Goal: Contribute content: Add original content to the website for others to see

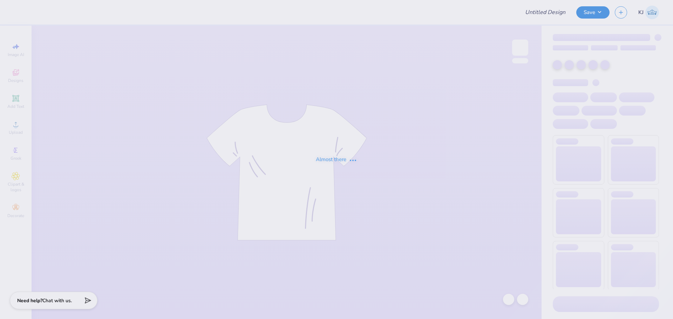
type input "Cheer Tees"
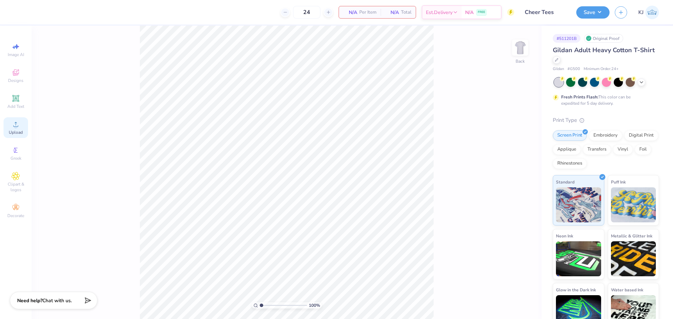
click at [17, 135] on span "Upload" at bounding box center [16, 133] width 14 height 6
click at [10, 134] on span "Upload" at bounding box center [16, 133] width 14 height 6
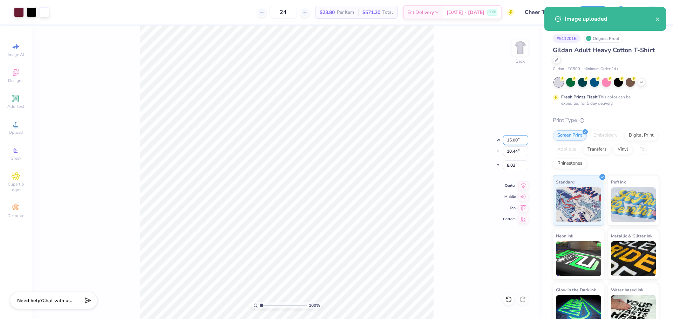
click at [508, 141] on input "15.00" at bounding box center [515, 140] width 25 height 10
type input "11.00"
type input "7.65"
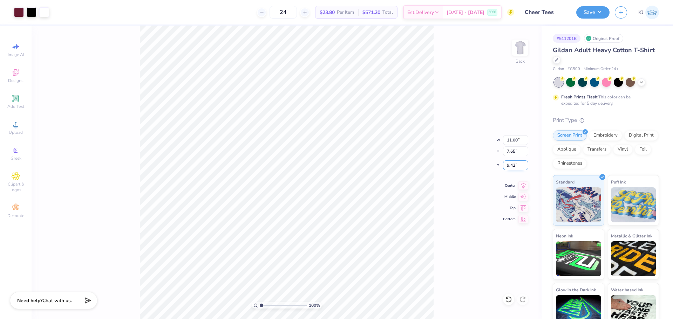
click at [510, 165] on input "9.42" at bounding box center [515, 166] width 25 height 10
type input "3.00"
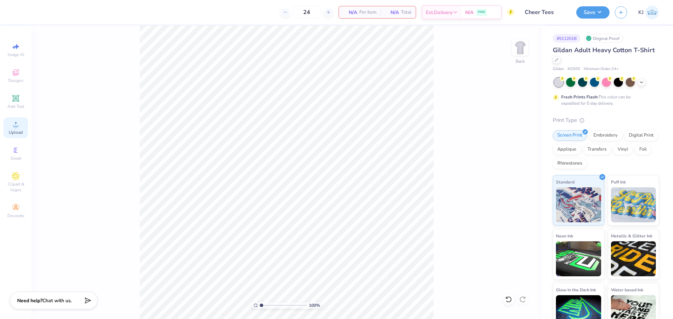
click at [14, 127] on circle at bounding box center [16, 127] width 4 height 4
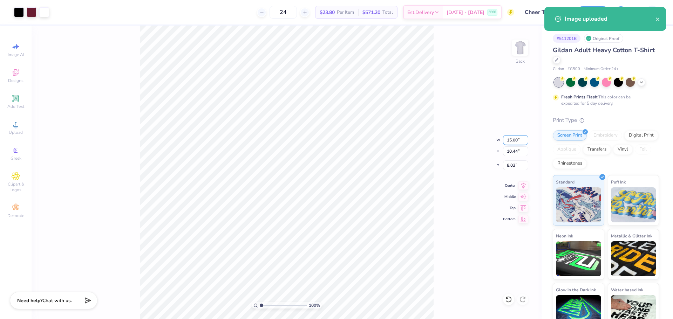
click at [509, 142] on input "15.00" at bounding box center [515, 140] width 25 height 10
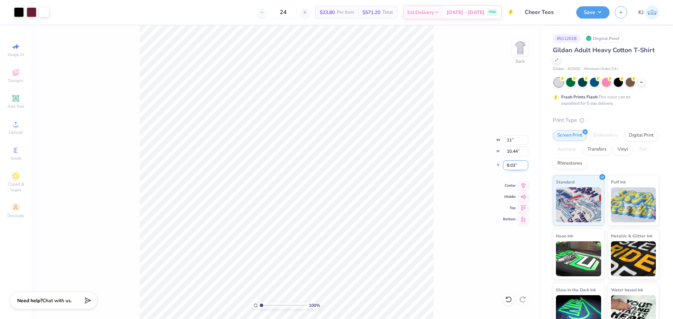
click at [508, 163] on input "8.03" at bounding box center [515, 166] width 25 height 10
type input "11.00"
type input "7.65"
click at [509, 165] on input "9.42" at bounding box center [515, 166] width 25 height 10
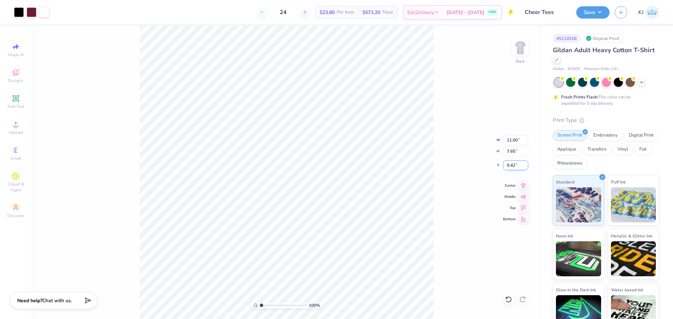
click at [509, 165] on input "9.42" at bounding box center [515, 166] width 25 height 10
type input "3.00"
click at [107, 65] on div "100 % Back W 11.00 11.00 " H 7.65 7.65 " Y 3.00 3.00 " Center Middle Top Bottom" at bounding box center [287, 173] width 510 height 294
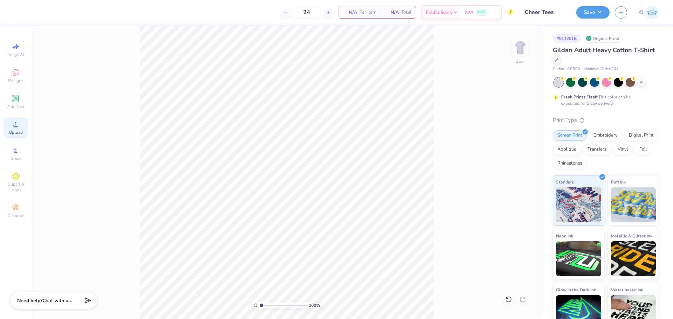
click at [9, 128] on div "Upload" at bounding box center [16, 127] width 25 height 21
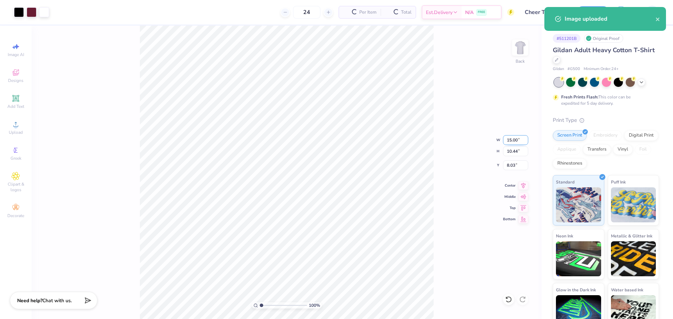
click at [510, 141] on input "15.00" at bounding box center [515, 140] width 25 height 10
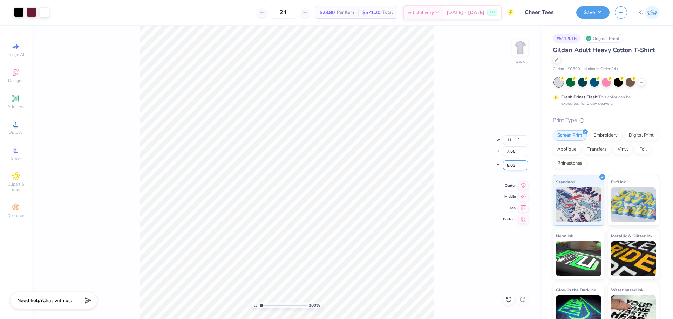
type input "11.00"
type input "7.65"
click at [511, 164] on input "9.42" at bounding box center [515, 166] width 25 height 10
type input "3.00"
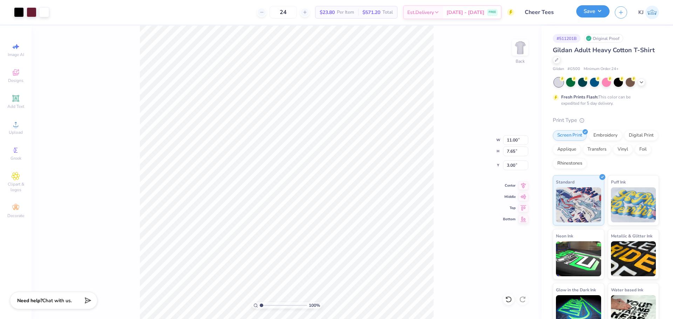
click at [600, 13] on button "Save" at bounding box center [592, 11] width 33 height 12
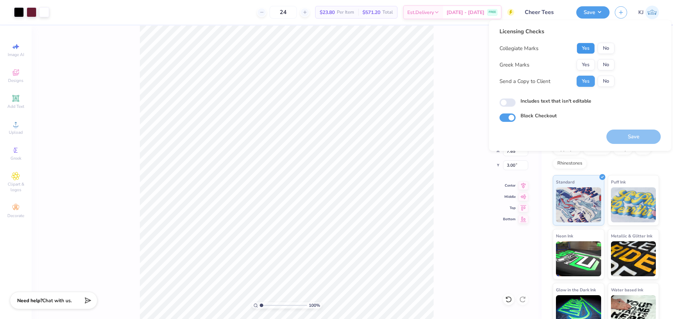
click at [584, 45] on button "Yes" at bounding box center [586, 48] width 18 height 11
click at [606, 63] on button "No" at bounding box center [606, 64] width 17 height 11
click at [644, 136] on button "Save" at bounding box center [633, 137] width 54 height 14
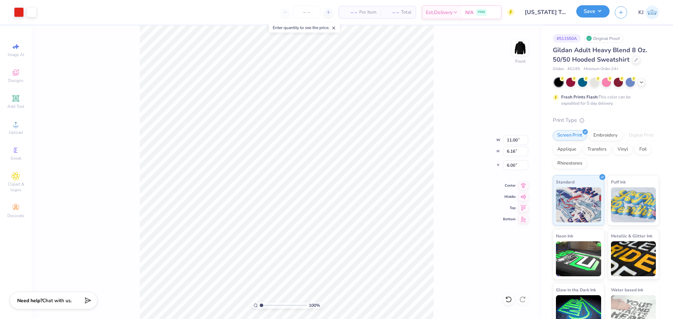
click at [607, 12] on button "Save" at bounding box center [592, 11] width 33 height 12
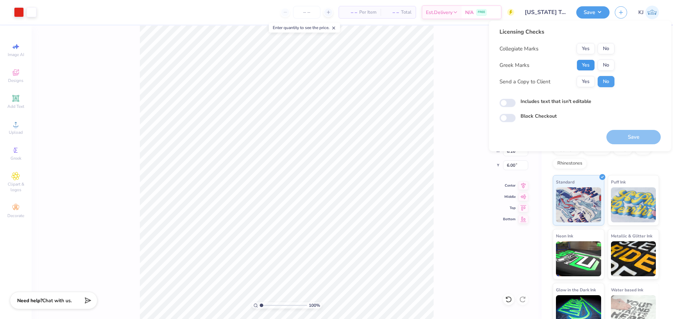
click at [585, 63] on button "Yes" at bounding box center [586, 65] width 18 height 11
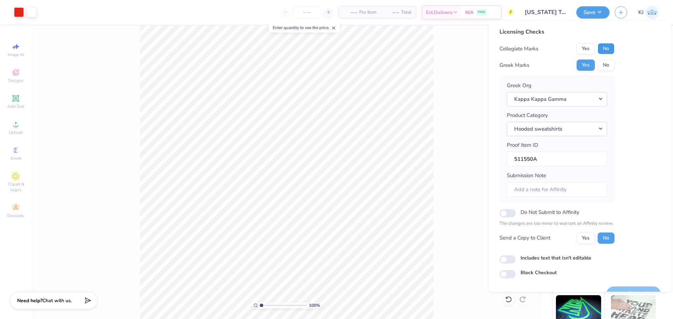
click at [606, 49] on button "No" at bounding box center [606, 48] width 17 height 11
click at [585, 239] on button "Yes" at bounding box center [586, 238] width 18 height 11
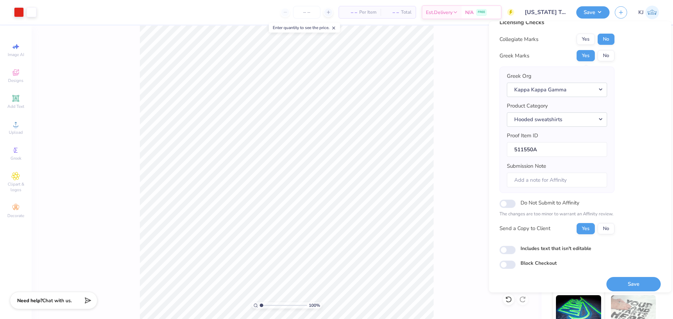
scroll to position [16, 0]
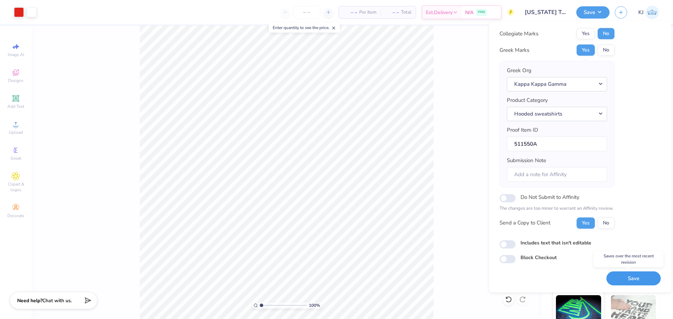
click at [624, 277] on button "Save" at bounding box center [633, 279] width 54 height 14
